Goal: Information Seeking & Learning: Learn about a topic

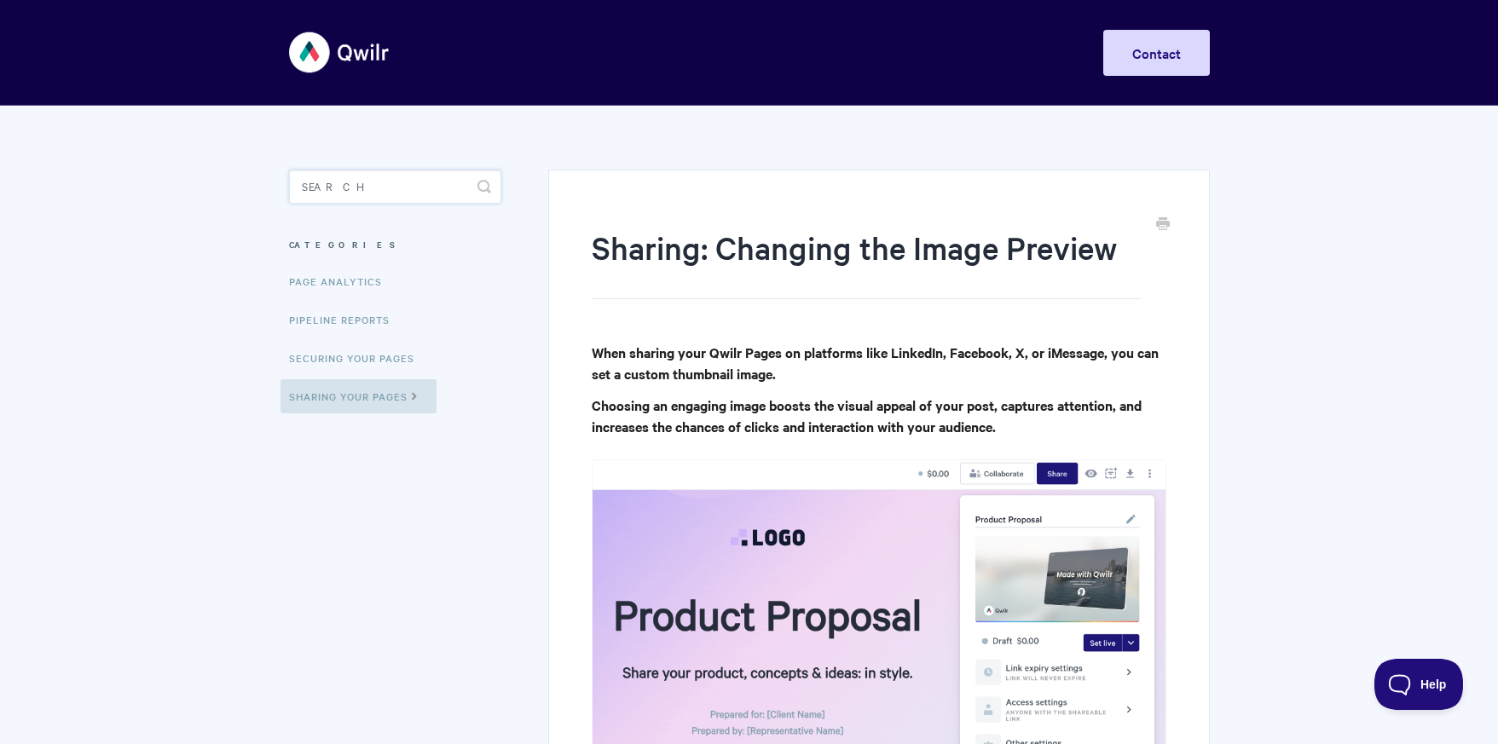
click at [374, 193] on input "Search" at bounding box center [395, 187] width 212 height 34
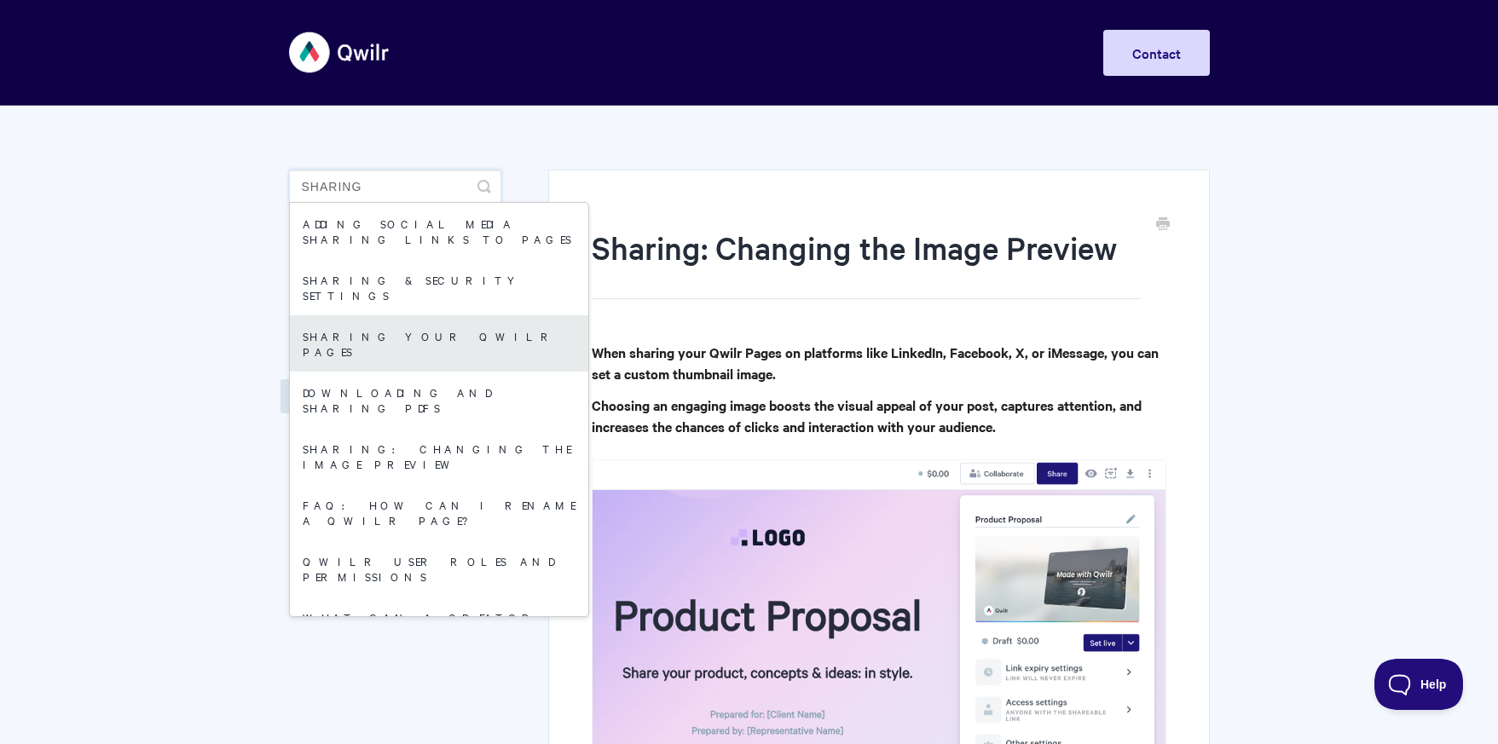
type input "sharing"
click at [397, 316] on link "Sharing your Qwilr Pages" at bounding box center [439, 344] width 298 height 56
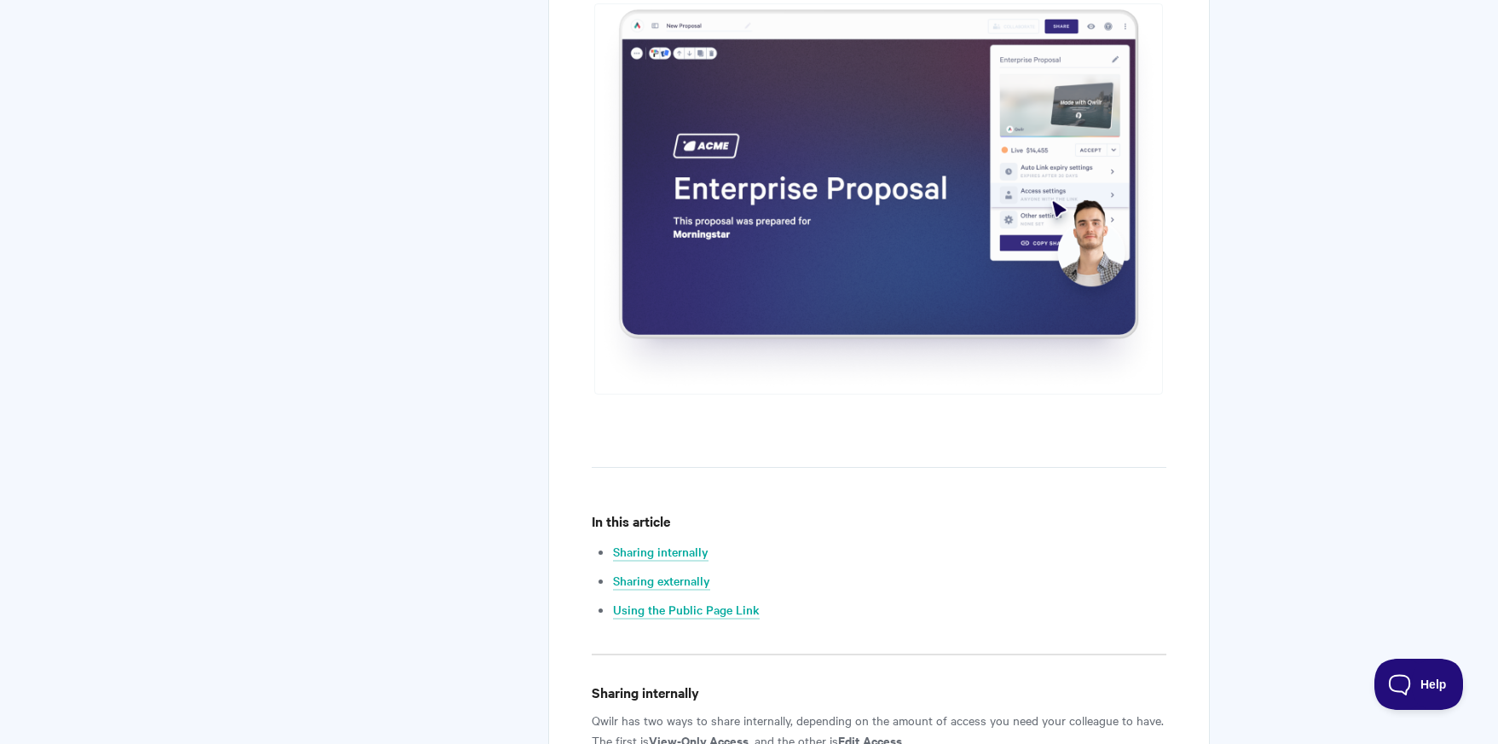
scroll to position [597, 0]
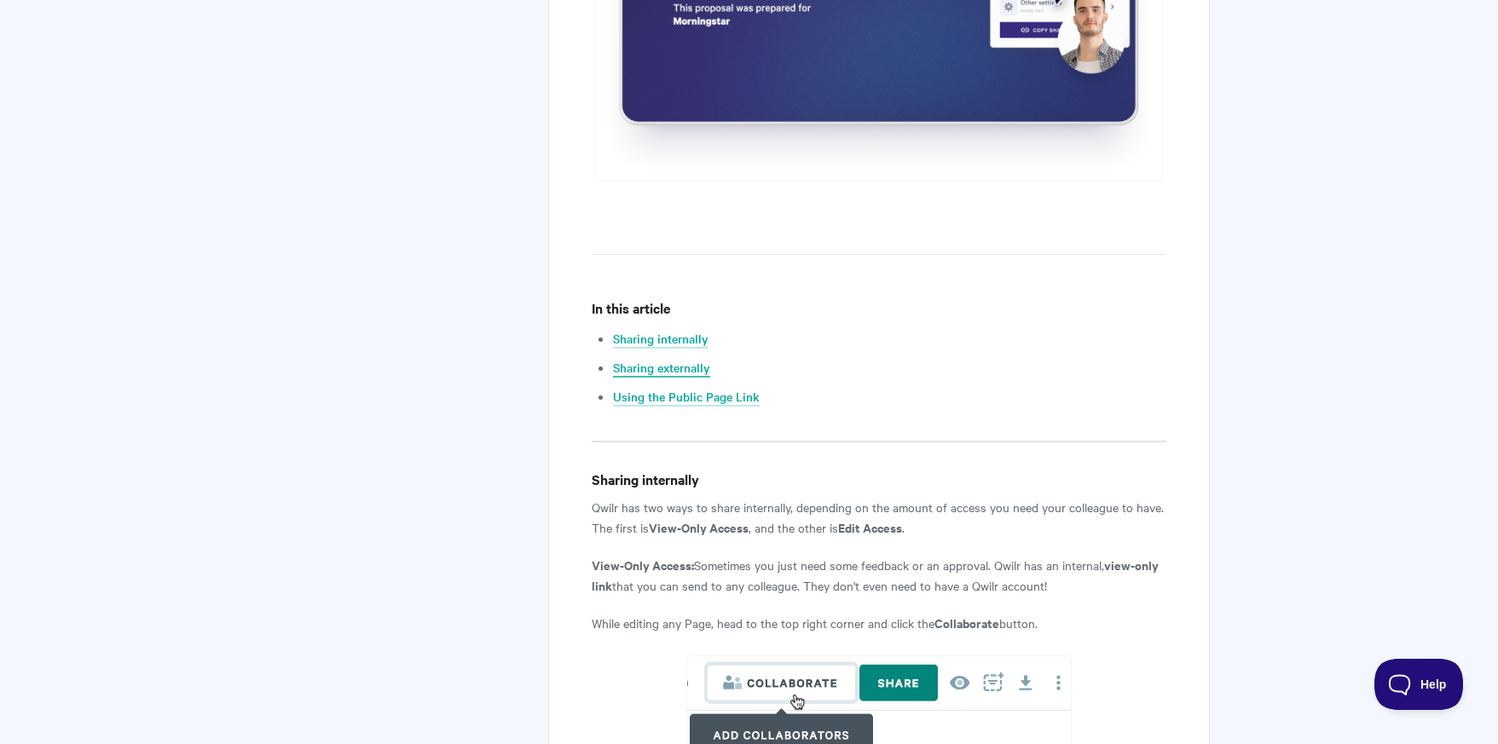
click at [676, 370] on link "Sharing externally" at bounding box center [661, 368] width 97 height 19
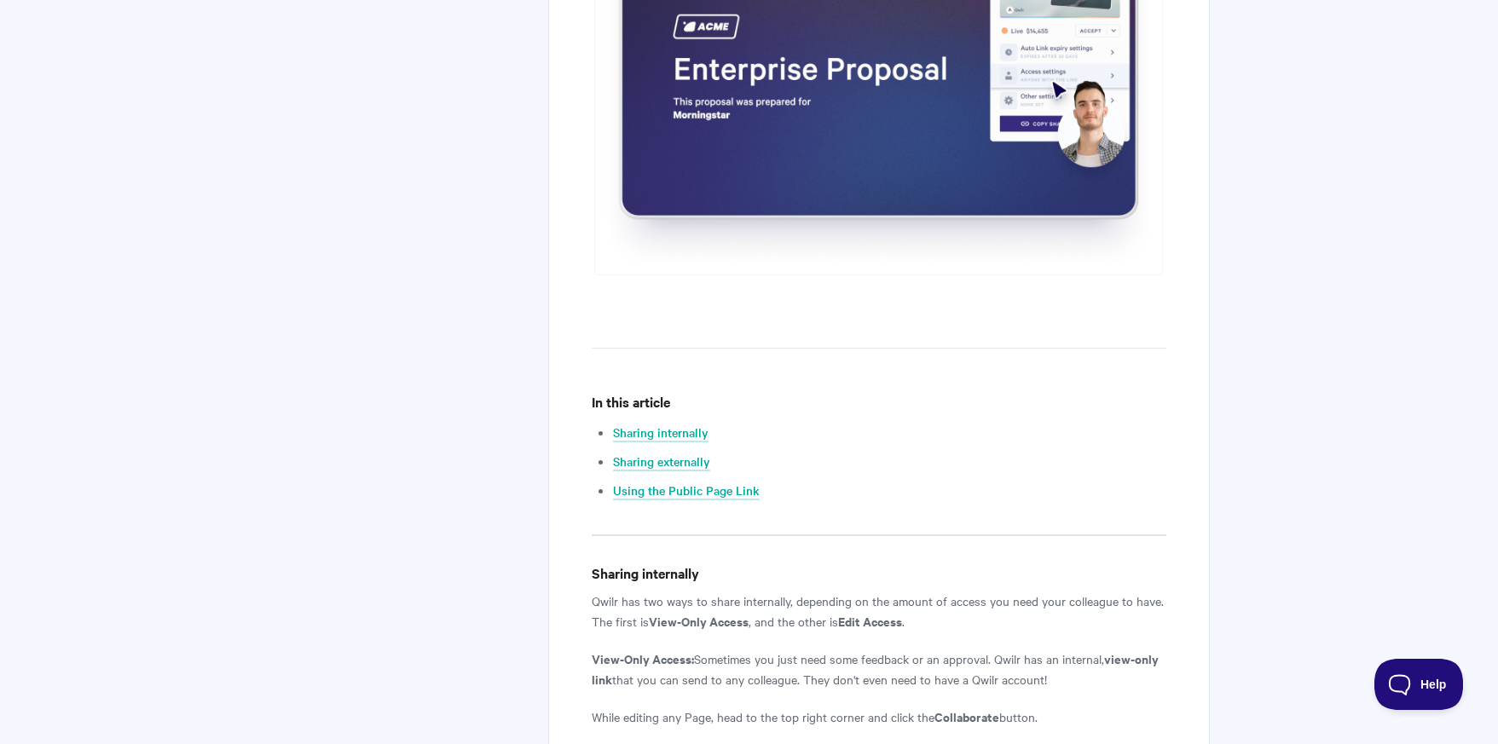
scroll to position [684, 0]
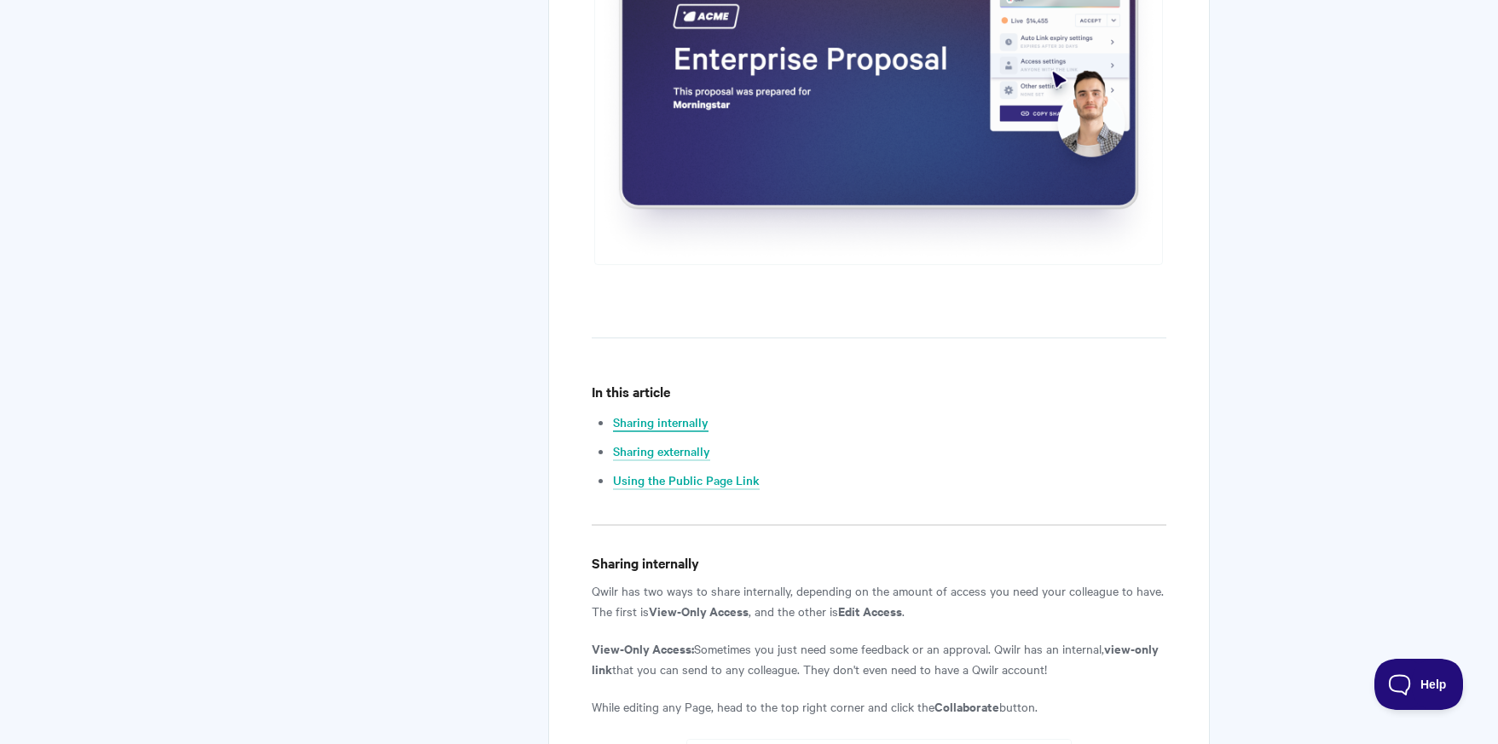
click at [667, 421] on link "Sharing internally" at bounding box center [661, 423] width 96 height 19
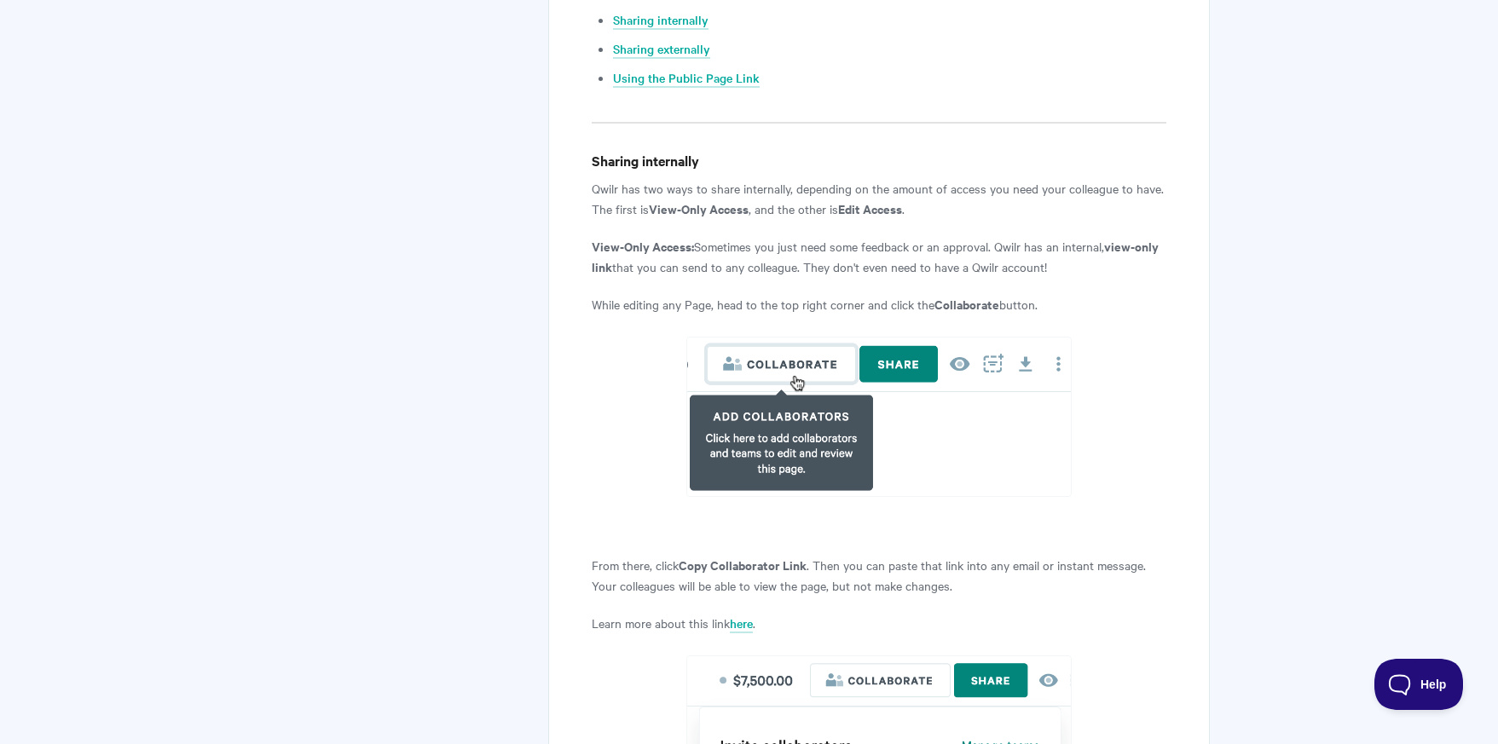
scroll to position [1066, 0]
